Goal: Information Seeking & Learning: Learn about a topic

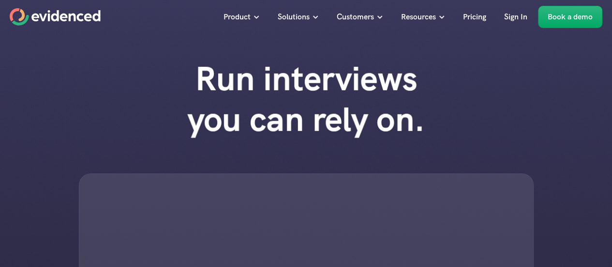
click at [362, 11] on p "Customers" at bounding box center [355, 17] width 37 height 13
click at [363, 19] on p "Customers" at bounding box center [355, 17] width 37 height 13
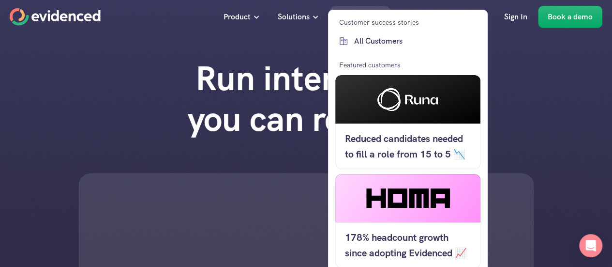
click at [378, 46] on p "All Customers" at bounding box center [416, 41] width 124 height 13
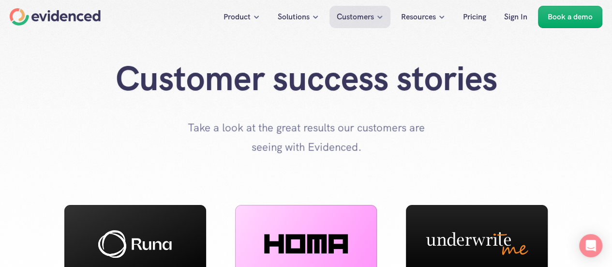
drag, startPoint x: 64, startPoint y: 42, endPoint x: 450, endPoint y: 150, distance: 401.0
click at [450, 150] on div "Customer success stories Take a look at the great results our customers are see…" at bounding box center [306, 78] width 612 height 156
drag, startPoint x: 372, startPoint y: 151, endPoint x: 111, endPoint y: 74, distance: 271.4
click at [111, 74] on div "Customer success stories Take a look at the great results our customers are see…" at bounding box center [305, 107] width 597 height 98
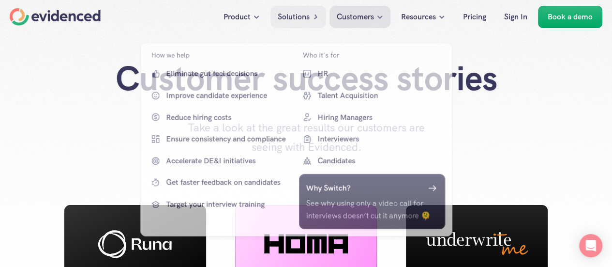
click at [296, 13] on p "Solutions" at bounding box center [294, 17] width 32 height 13
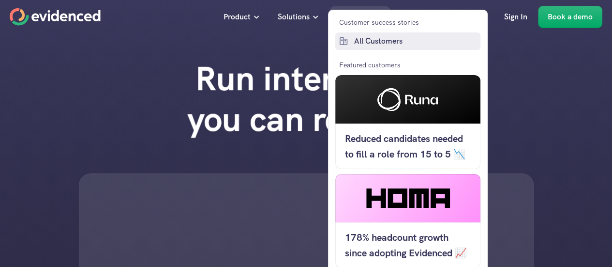
click at [374, 39] on p "All Customers" at bounding box center [416, 41] width 124 height 13
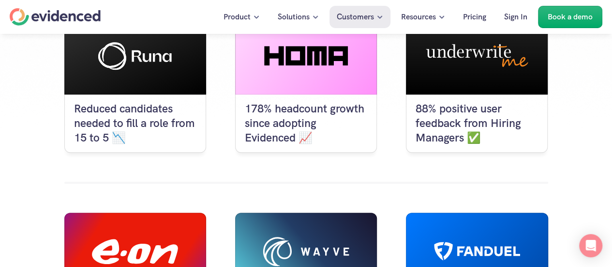
scroll to position [242, 0]
